Goal: Communication & Community: Answer question/provide support

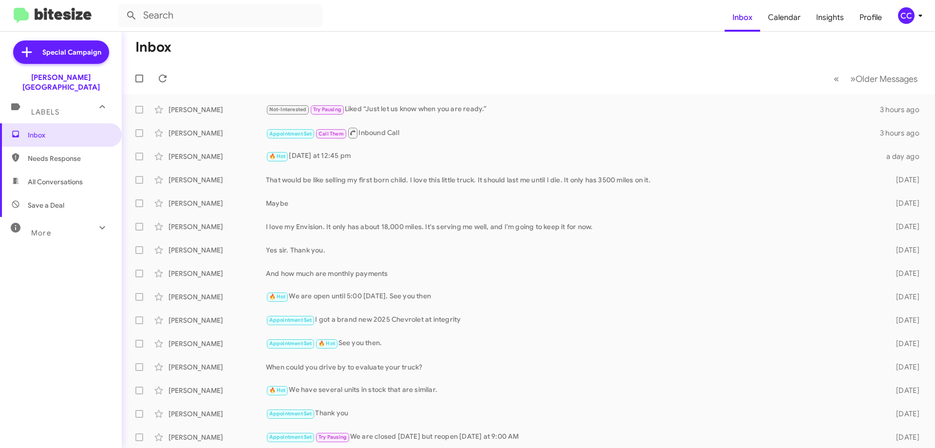
click at [52, 177] on span "All Conversations" at bounding box center [55, 182] width 55 height 10
type input "in:all-conversations"
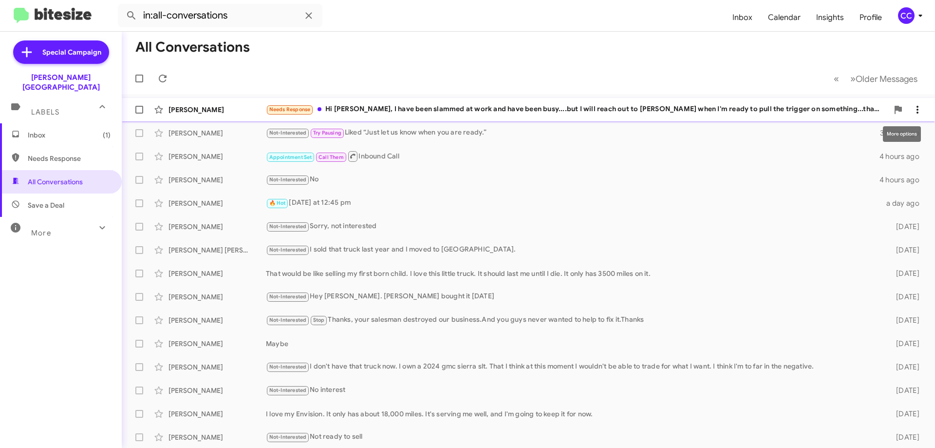
click at [912, 106] on icon at bounding box center [918, 110] width 12 height 12
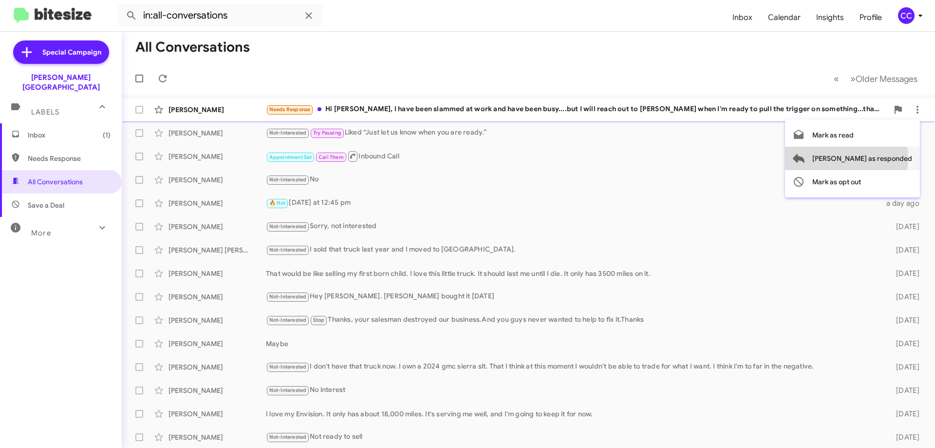
click at [886, 158] on span "[PERSON_NAME] as responded" at bounding box center [862, 158] width 100 height 23
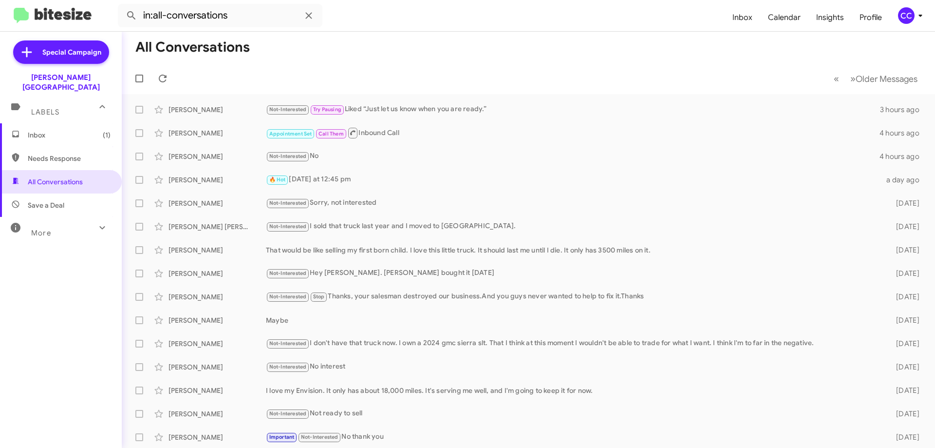
click at [40, 130] on span "Inbox (1)" at bounding box center [69, 135] width 83 height 10
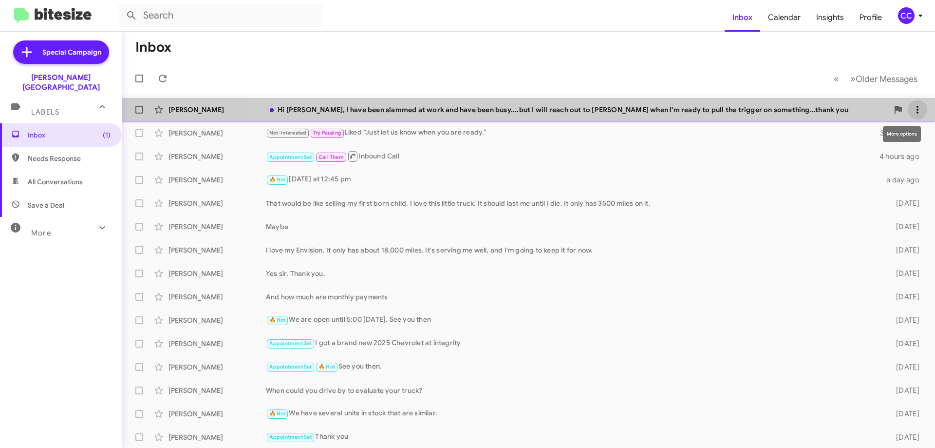
click at [913, 106] on icon at bounding box center [918, 110] width 12 height 12
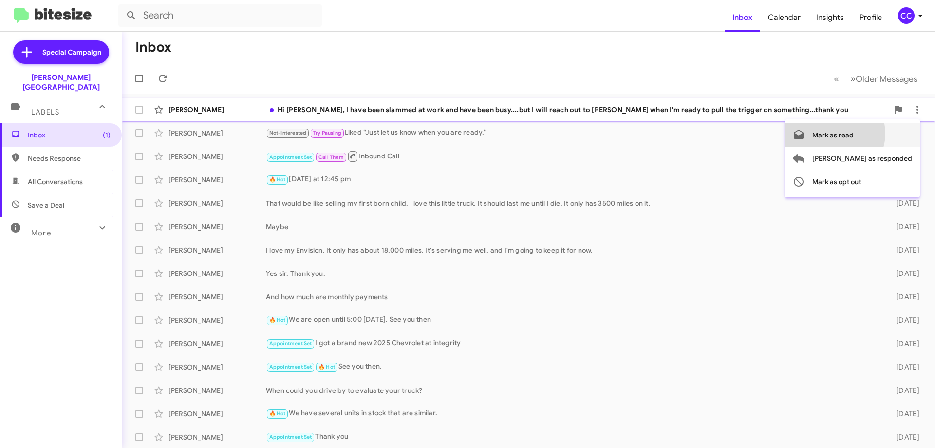
click at [854, 133] on span "Mark as read" at bounding box center [832, 134] width 41 height 23
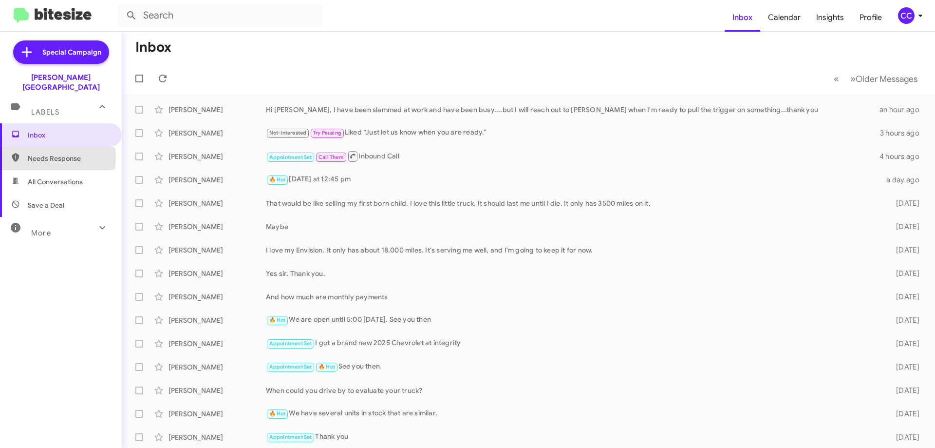
click at [50, 153] on span "Needs Response" at bounding box center [69, 158] width 83 height 10
type input "in:needs-response"
